Goal: Task Accomplishment & Management: Manage account settings

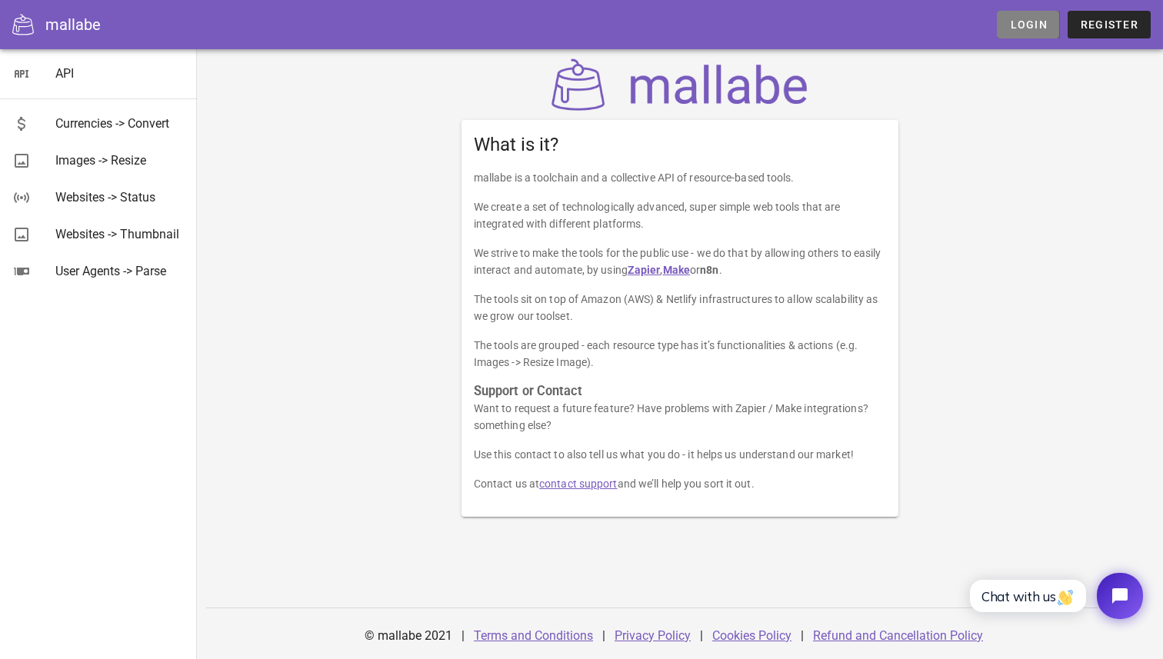
click at [1045, 24] on span "Login" at bounding box center [1028, 24] width 38 height 12
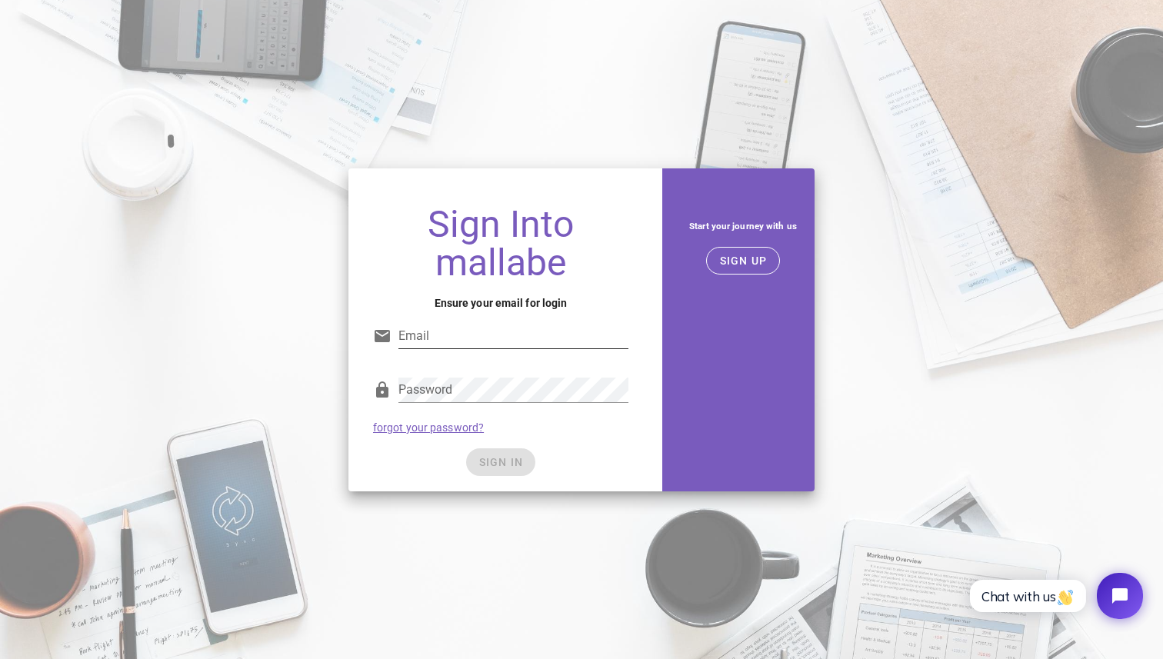
click at [575, 329] on input "Email" at bounding box center [513, 336] width 230 height 25
click at [682, 335] on div "Start your journey with us SIGN UP" at bounding box center [742, 329] width 161 height 341
click at [518, 329] on input "Email" at bounding box center [513, 336] width 230 height 25
paste input "[EMAIL_ADDRESS][DOMAIN_NAME]"
type input "[EMAIL_ADDRESS][DOMAIN_NAME]"
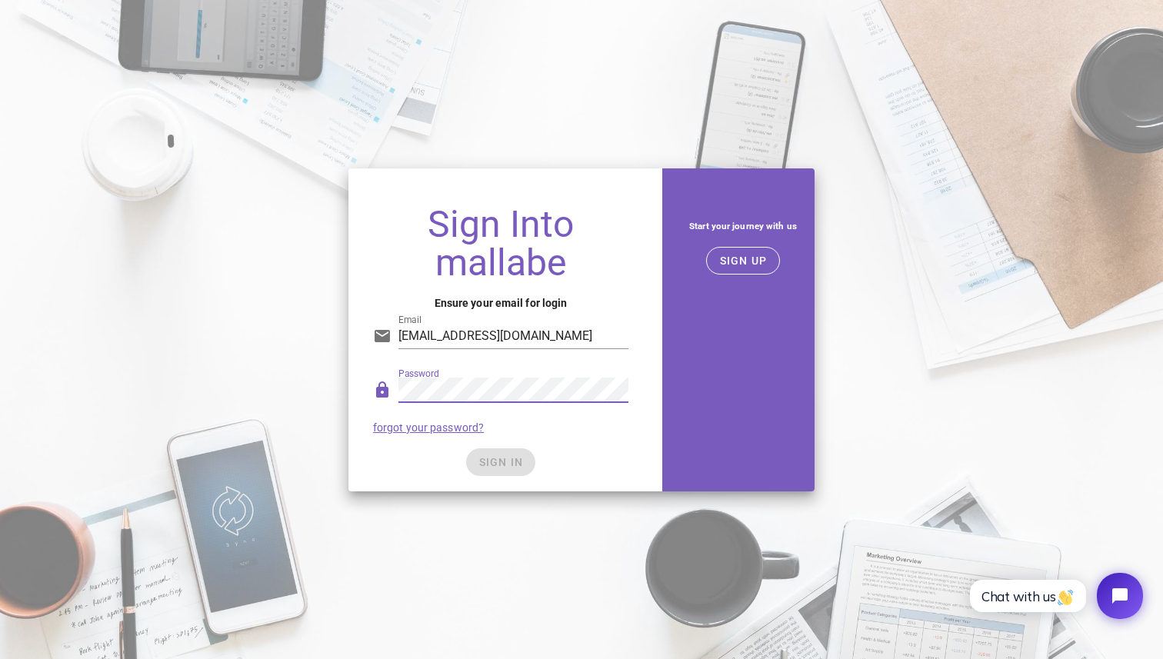
click at [544, 451] on div "SIGN IN" at bounding box center [500, 462] width 255 height 28
click at [508, 456] on span "SIGN IN" at bounding box center [500, 462] width 45 height 12
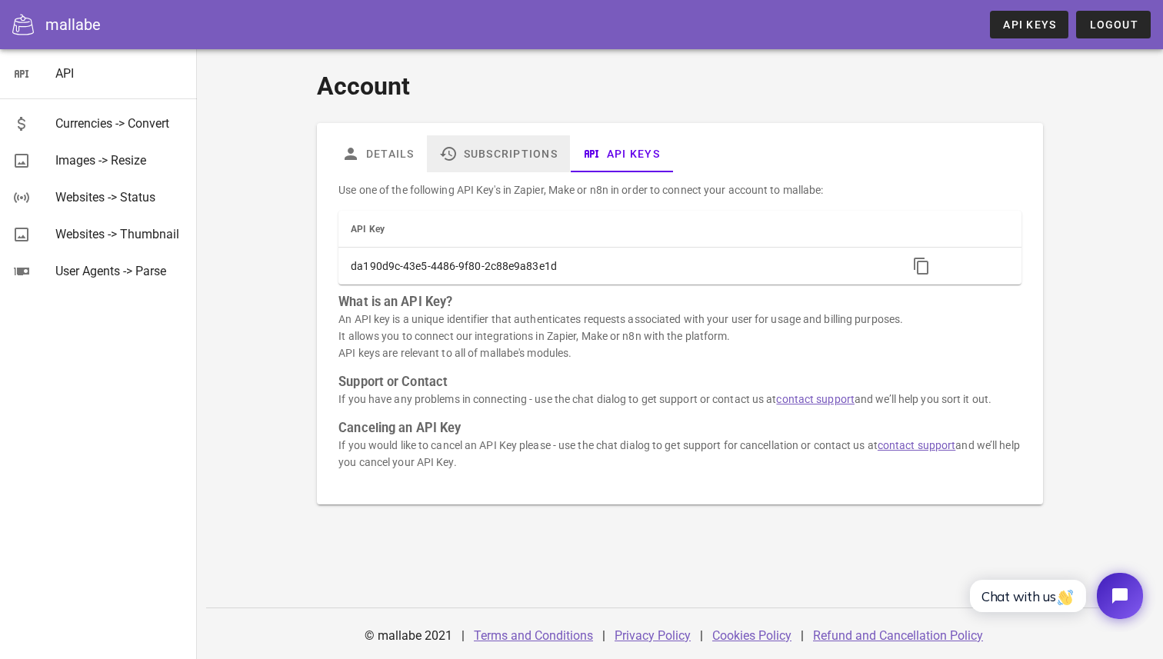
click at [507, 165] on link "Subscriptions" at bounding box center [498, 153] width 143 height 37
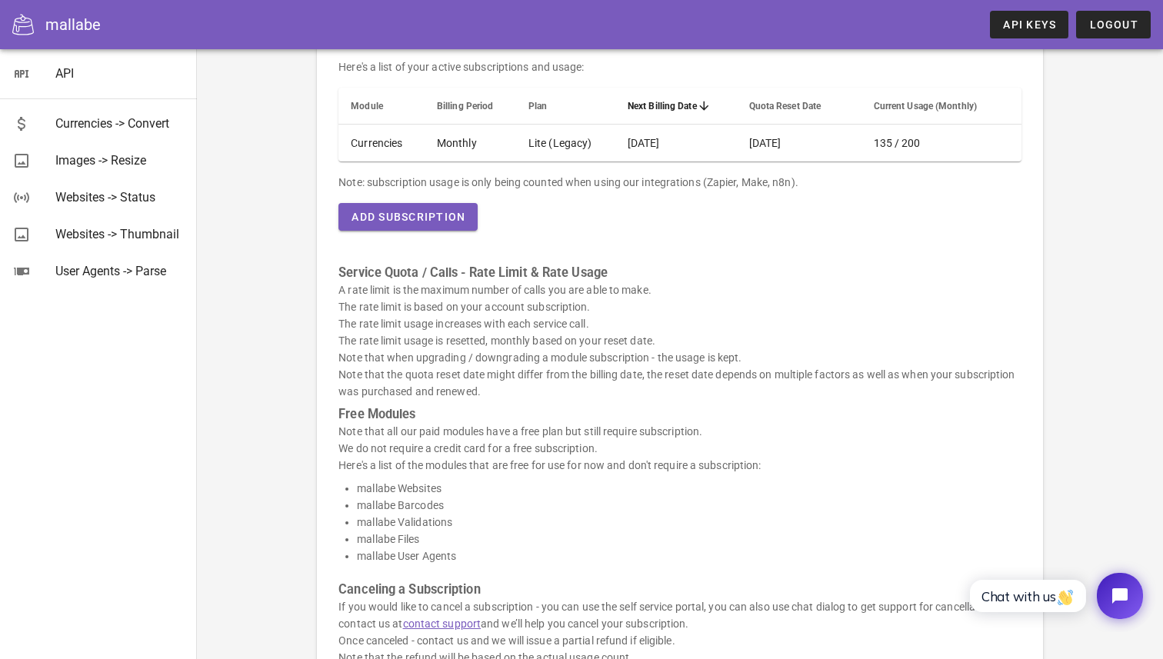
scroll to position [324, 0]
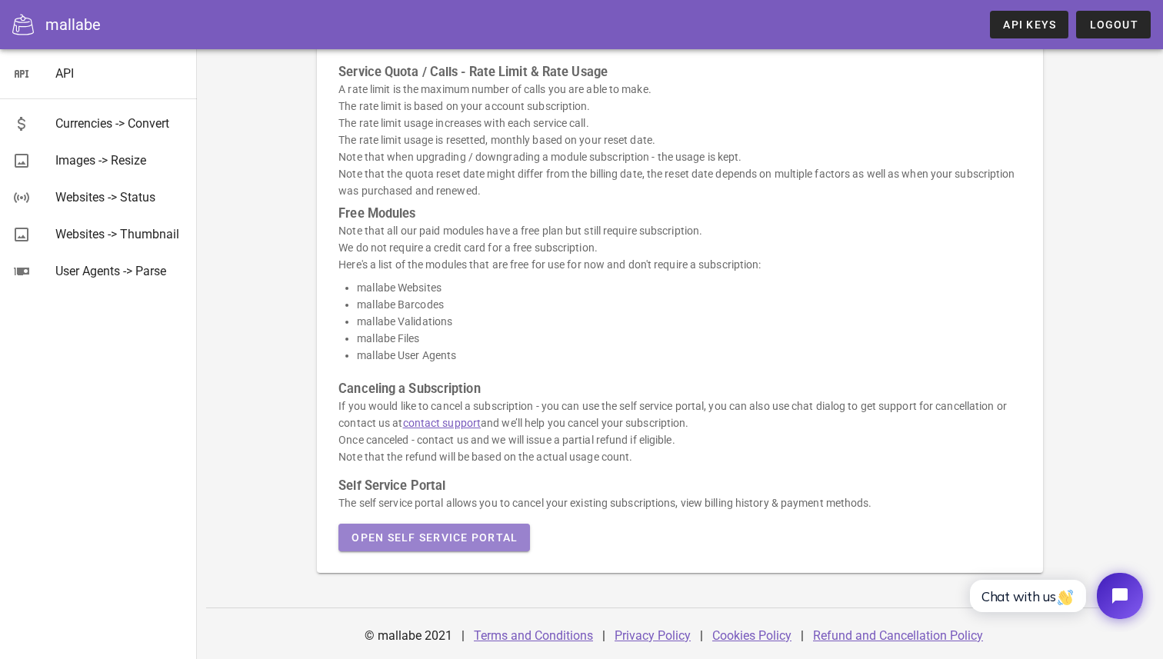
click at [465, 526] on button "Open Self Service Portal" at bounding box center [433, 538] width 191 height 28
